Goal: Task Accomplishment & Management: Use online tool/utility

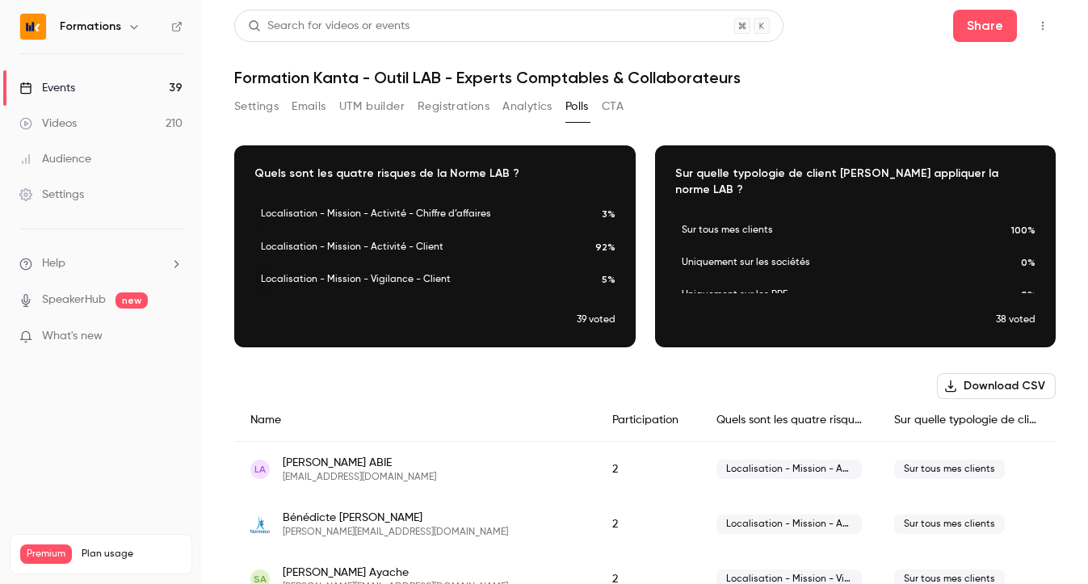
click at [468, 107] on button "Registrations" at bounding box center [453, 107] width 72 height 26
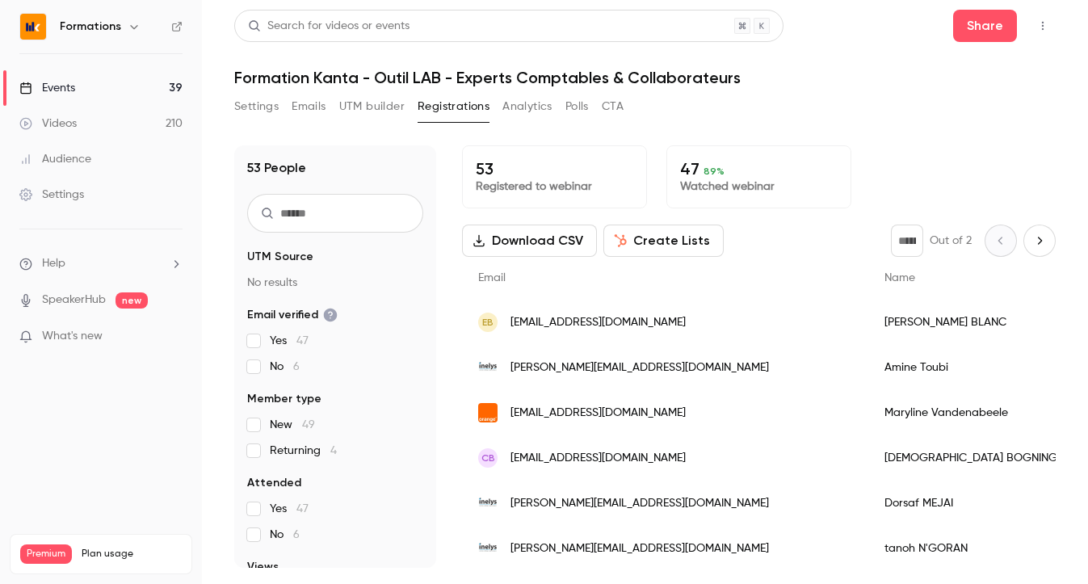
click at [318, 215] on input "text" at bounding box center [335, 213] width 176 height 39
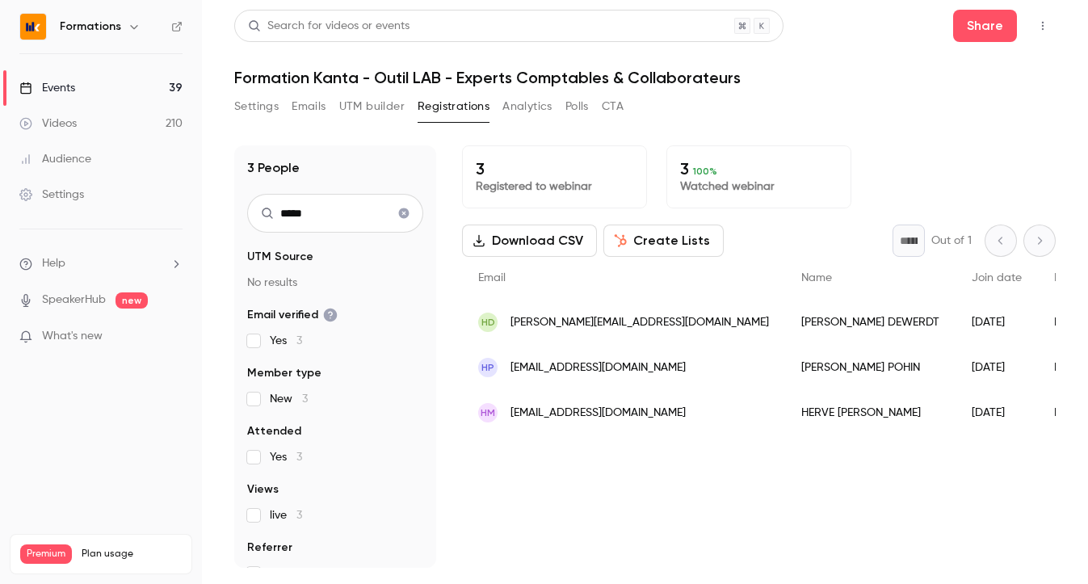
type input "*****"
drag, startPoint x: 767, startPoint y: 367, endPoint x: 737, endPoint y: 360, distance: 30.6
click at [785, 360] on div "Hervé POHIN" at bounding box center [870, 367] width 170 height 45
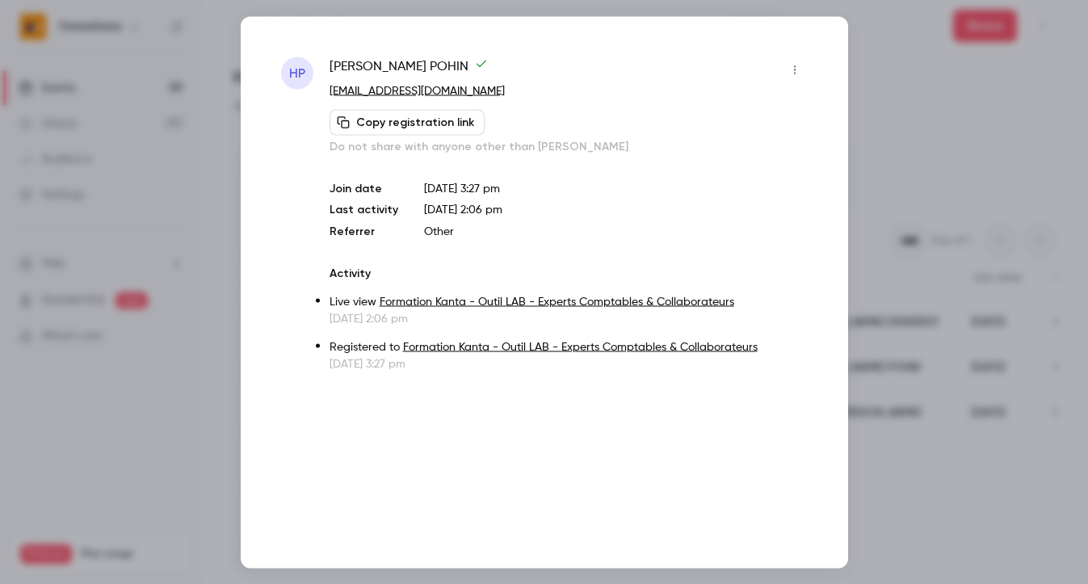
click at [930, 106] on div at bounding box center [544, 292] width 1088 height 584
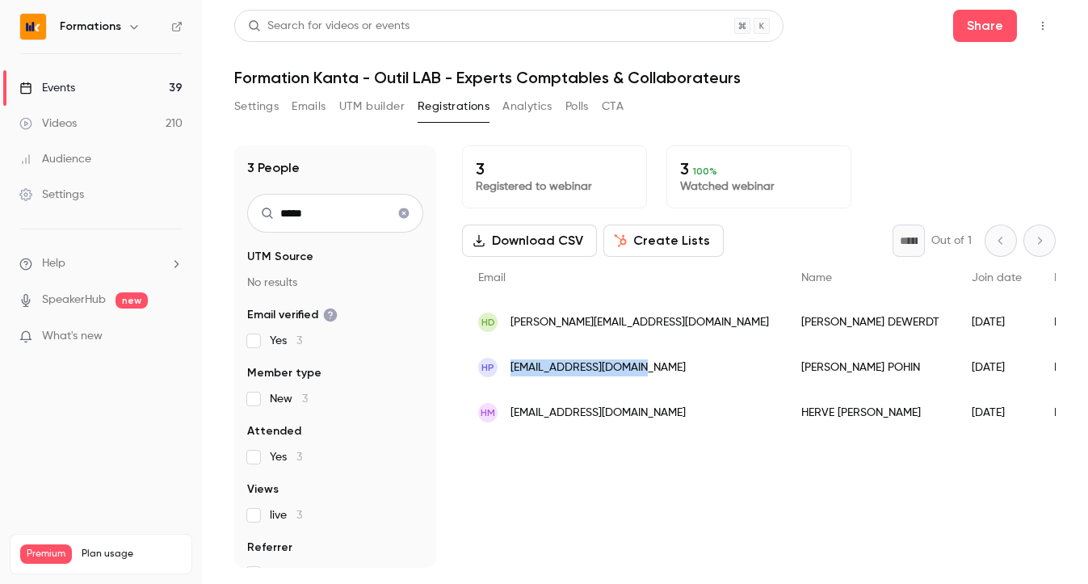
drag, startPoint x: 643, startPoint y: 367, endPoint x: 508, endPoint y: 371, distance: 134.9
click at [508, 371] on div "HP h.pohin@dk-partners.fr" at bounding box center [623, 367] width 323 height 45
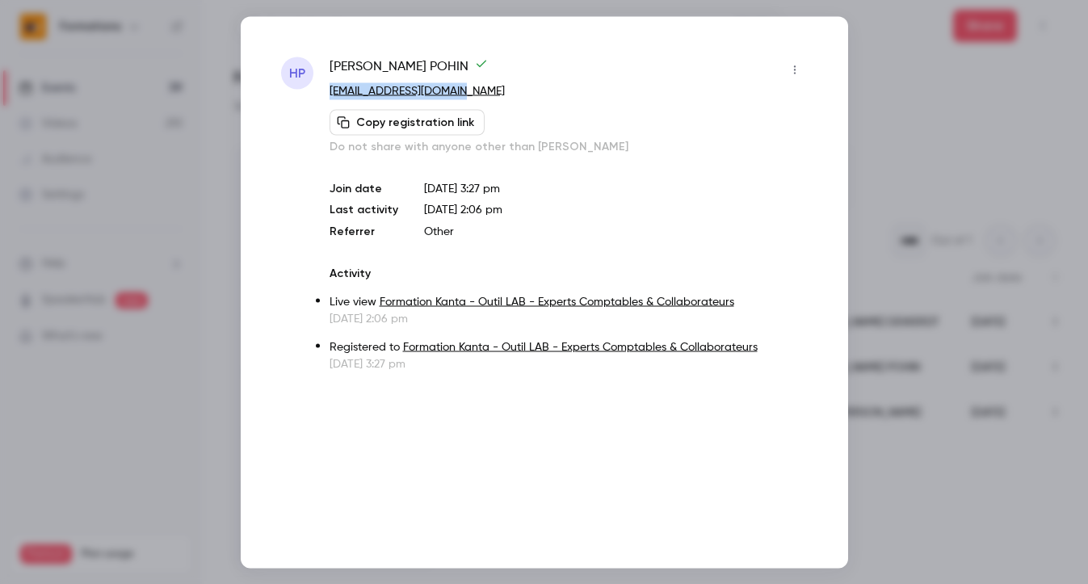
drag, startPoint x: 451, startPoint y: 89, endPoint x: 326, endPoint y: 94, distance: 125.2
click at [326, 94] on div "HP Hervé POHIN h.pohin@dk-partners.fr Copy registration link Do not share with …" at bounding box center [544, 214] width 526 height 315
copy link "[EMAIL_ADDRESS][DOMAIN_NAME]"
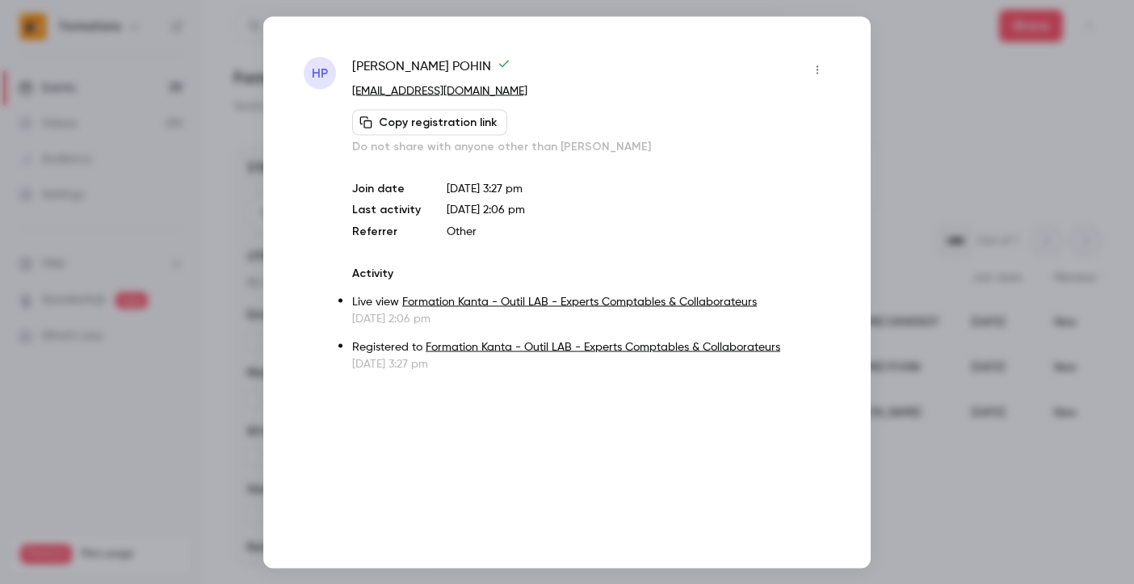
click at [952, 71] on div at bounding box center [567, 292] width 1134 height 584
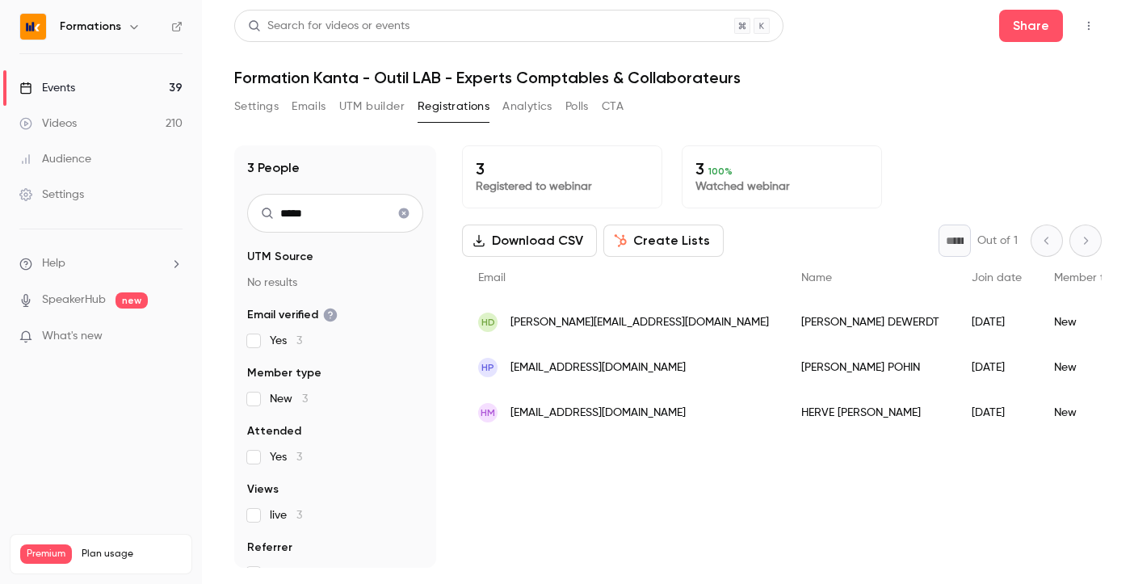
click at [523, 108] on button "Analytics" at bounding box center [527, 107] width 50 height 26
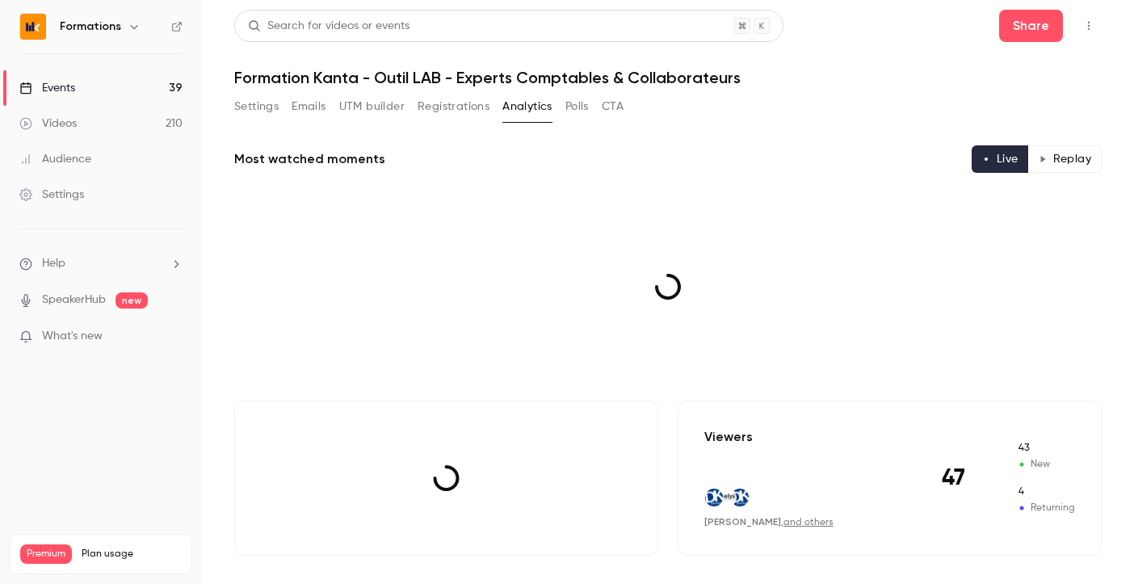
click at [572, 110] on button "Polls" at bounding box center [576, 107] width 23 height 26
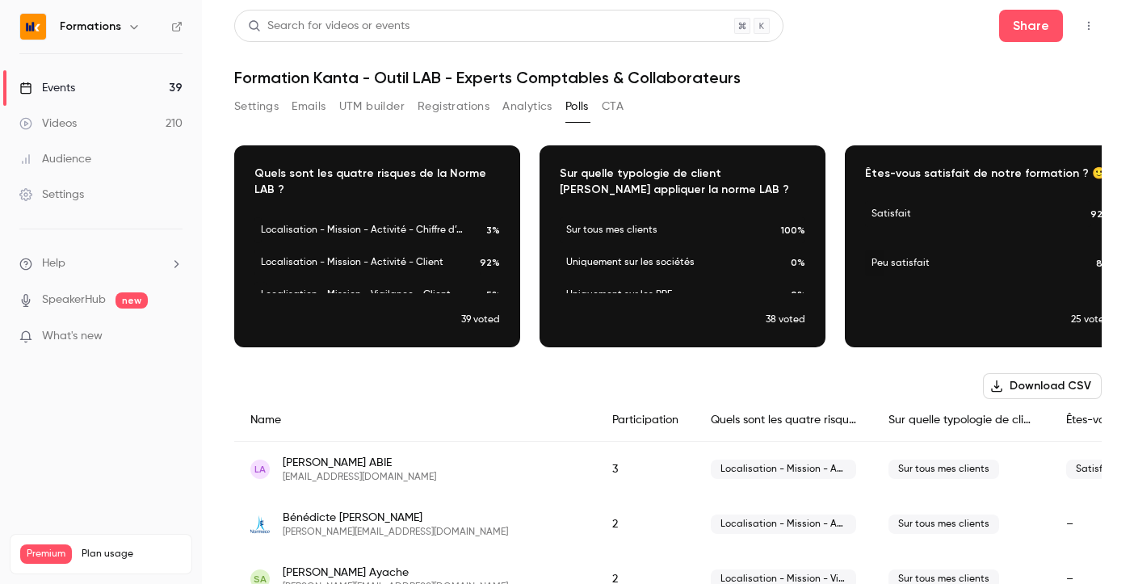
scroll to position [0, 29]
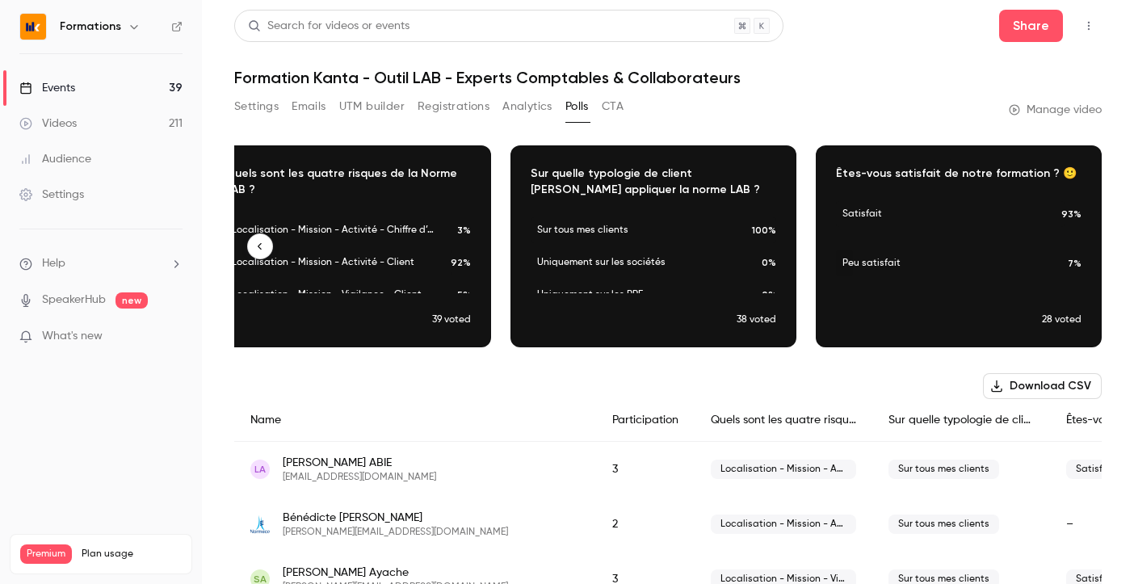
click at [888, 220] on div "Download image" at bounding box center [958, 246] width 284 height 200
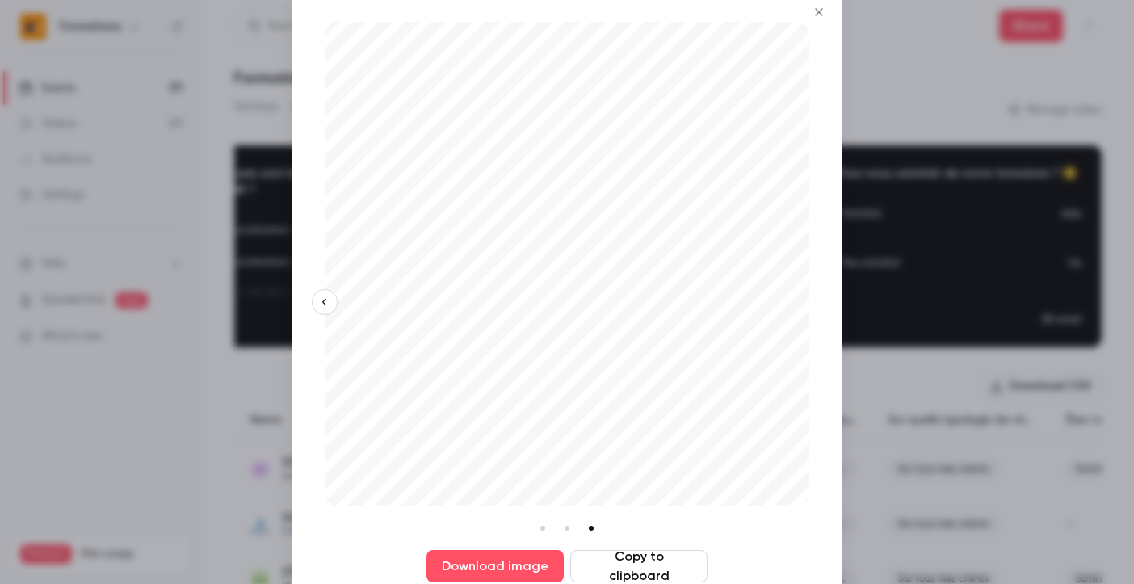
click at [962, 441] on div at bounding box center [567, 292] width 1134 height 584
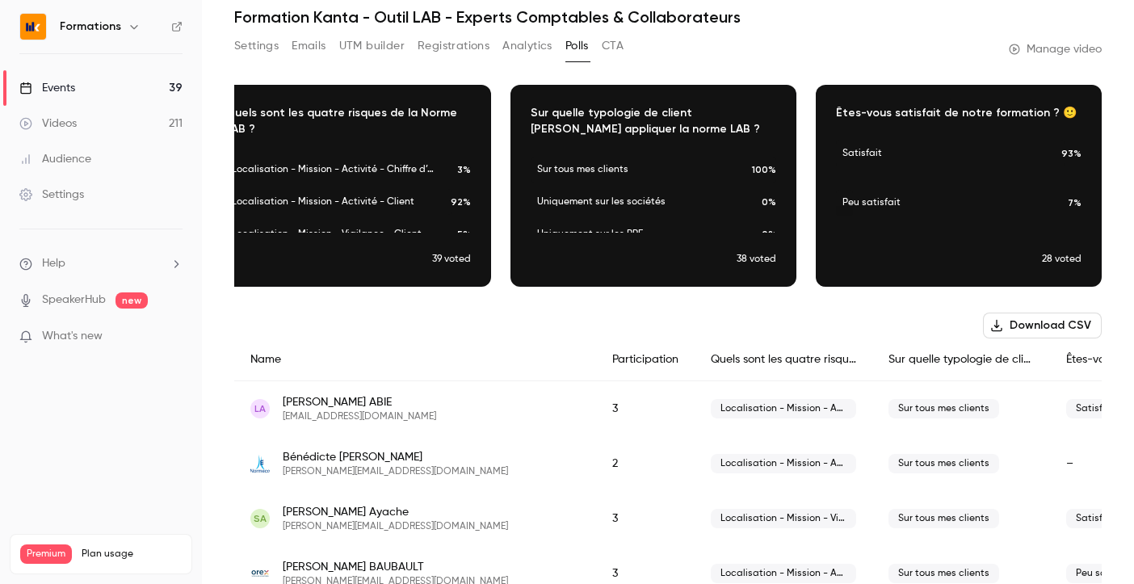
scroll to position [0, 0]
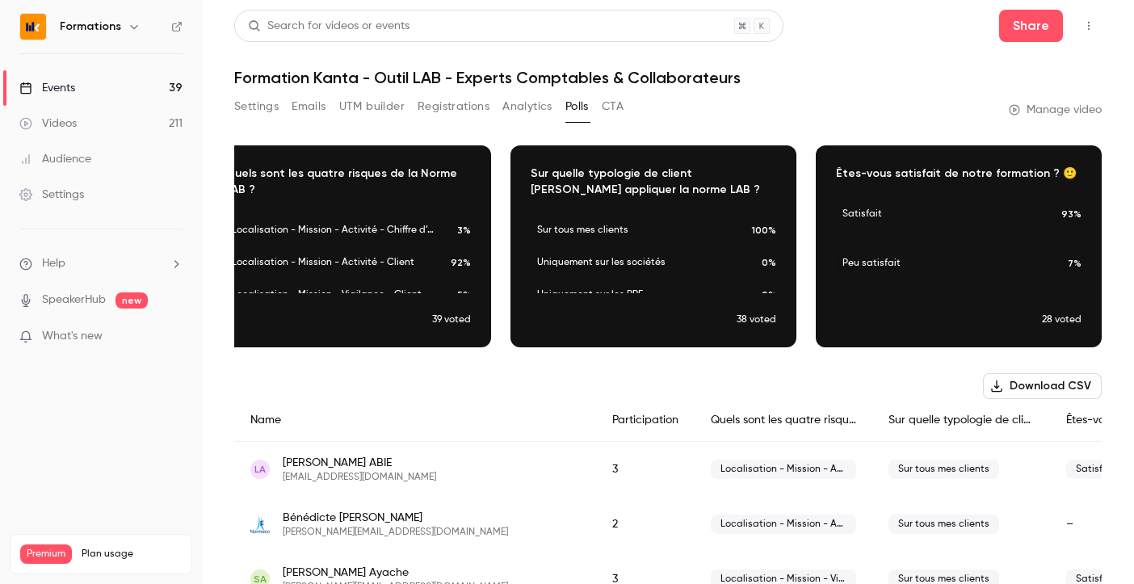
click at [441, 106] on button "Registrations" at bounding box center [453, 107] width 72 height 26
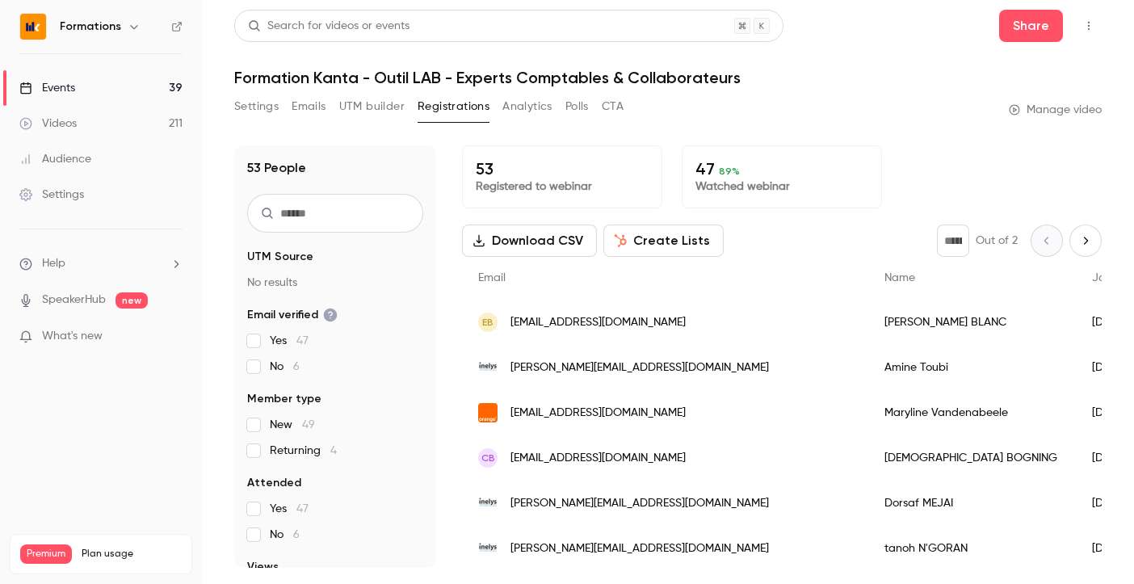
click at [326, 208] on input "text" at bounding box center [335, 213] width 176 height 39
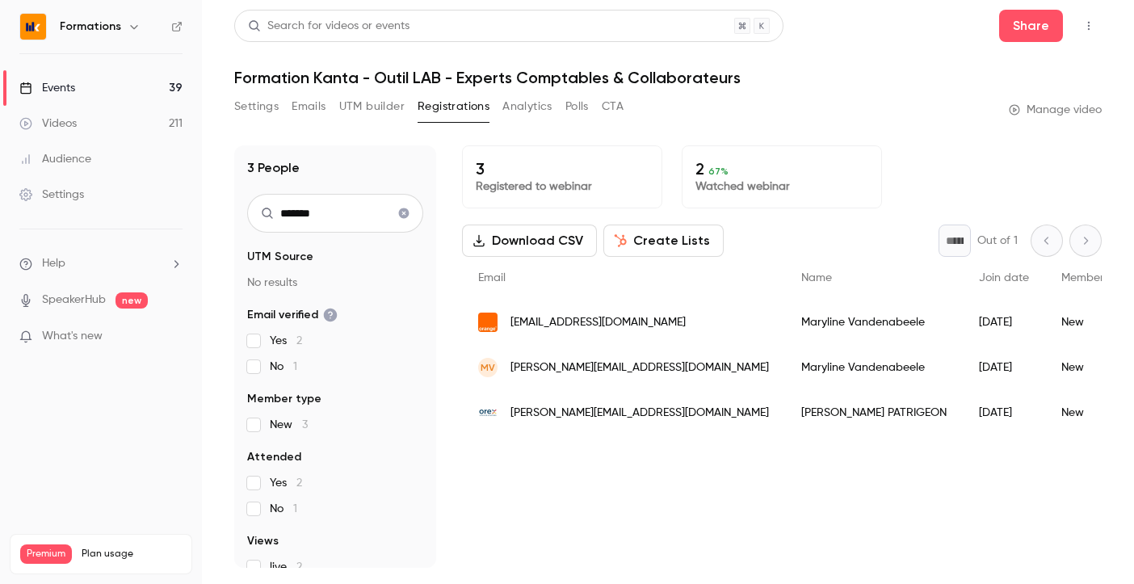
type input "*******"
